Goal: Information Seeking & Learning: Check status

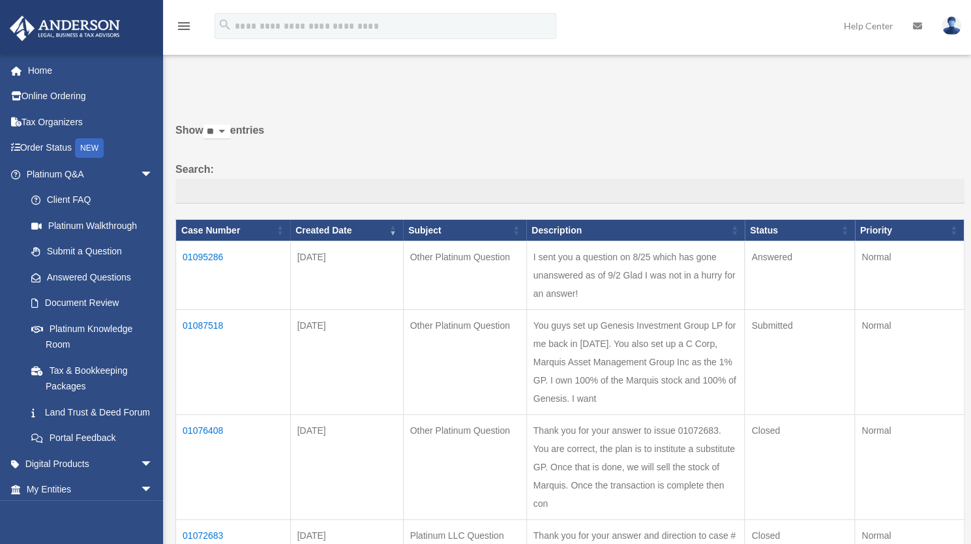
click at [592, 293] on td "I sent you a question on 8/25 which has gone unanswered as of 9/2 Glad I was no…" at bounding box center [635, 275] width 218 height 68
click at [120, 276] on link "Answered Questions" at bounding box center [95, 277] width 155 height 26
click at [203, 340] on td "01087518" at bounding box center [234, 362] width 116 height 105
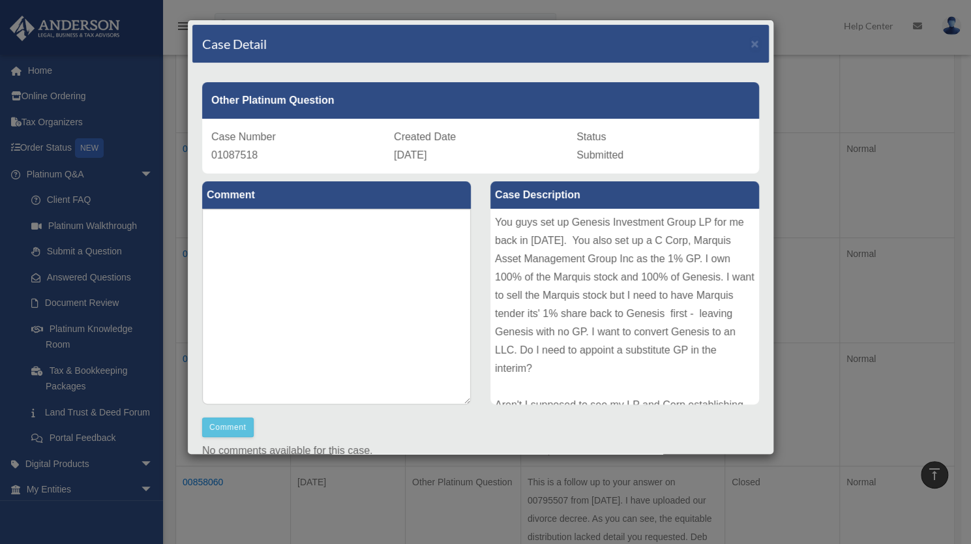
scroll to position [130, 0]
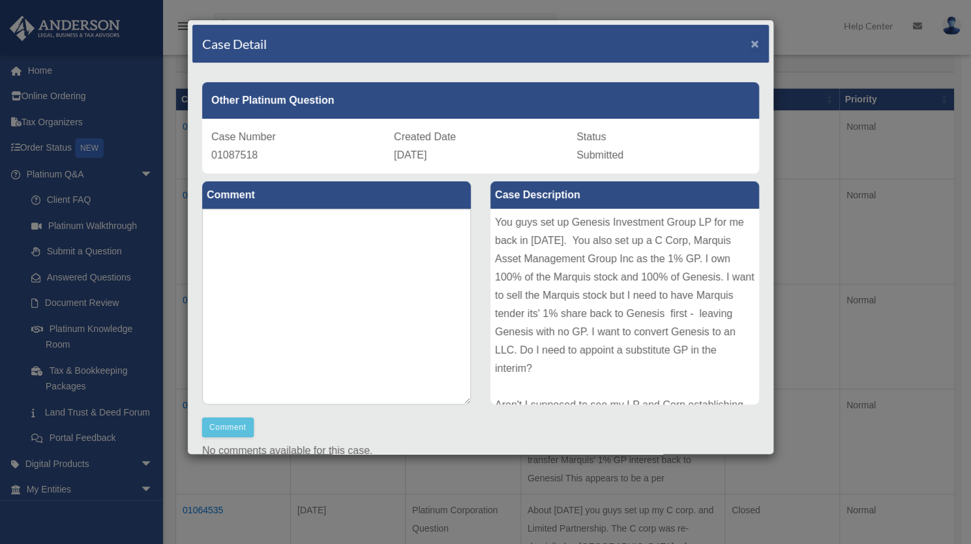
click at [750, 42] on span "×" at bounding box center [754, 43] width 8 height 15
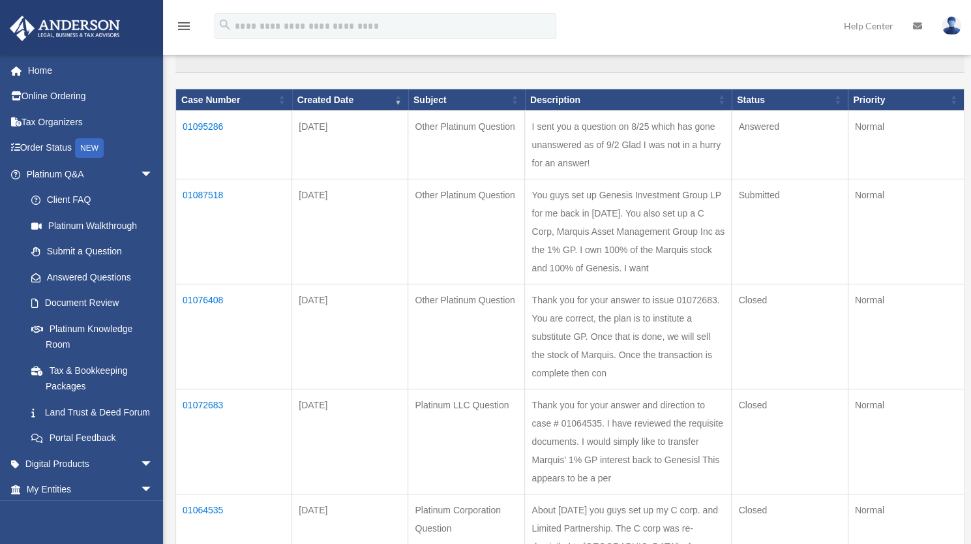
click at [210, 130] on td "01095286" at bounding box center [234, 145] width 116 height 68
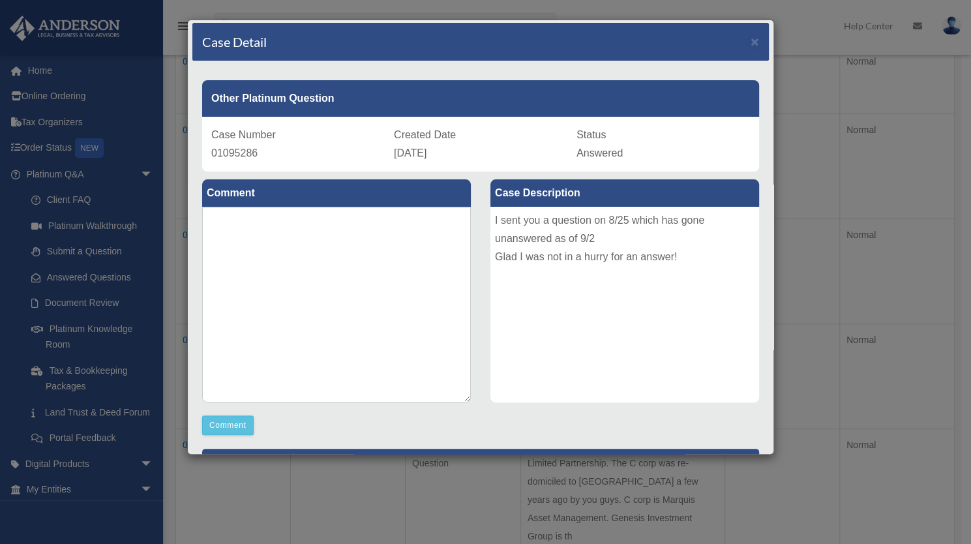
scroll to position [0, 0]
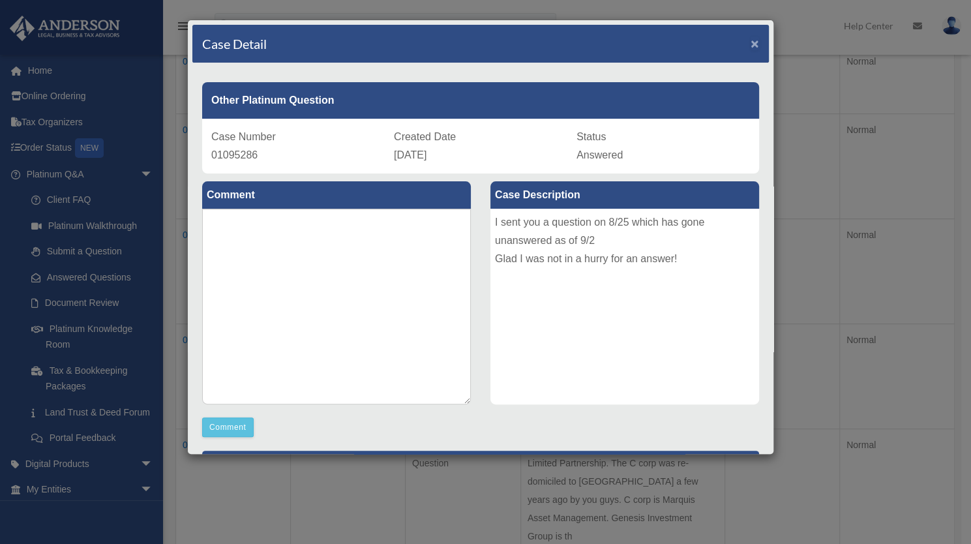
click at [750, 42] on span "×" at bounding box center [754, 43] width 8 height 15
